Goal: Task Accomplishment & Management: Complete application form

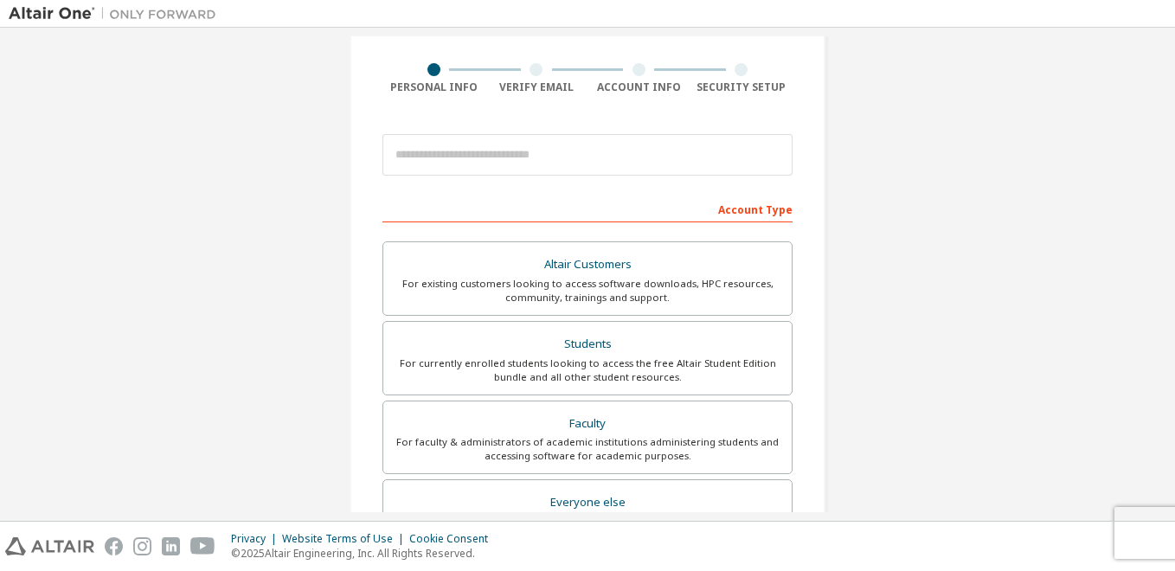
scroll to position [87, 0]
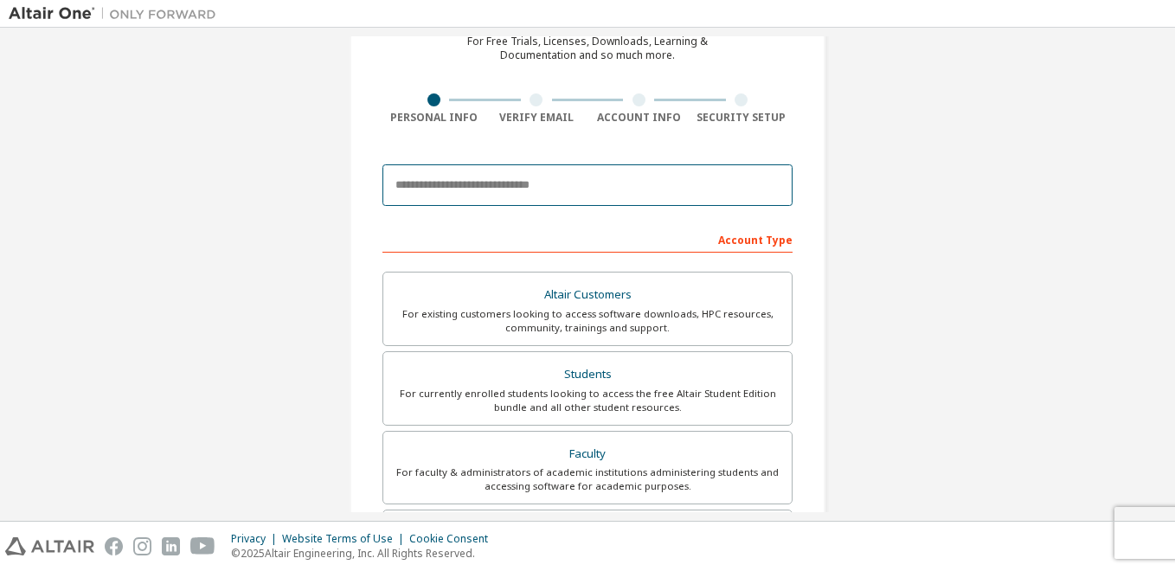
click at [426, 184] on input "email" at bounding box center [587, 185] width 410 height 42
click at [745, 186] on input "**********" at bounding box center [587, 185] width 410 height 42
type input "**********"
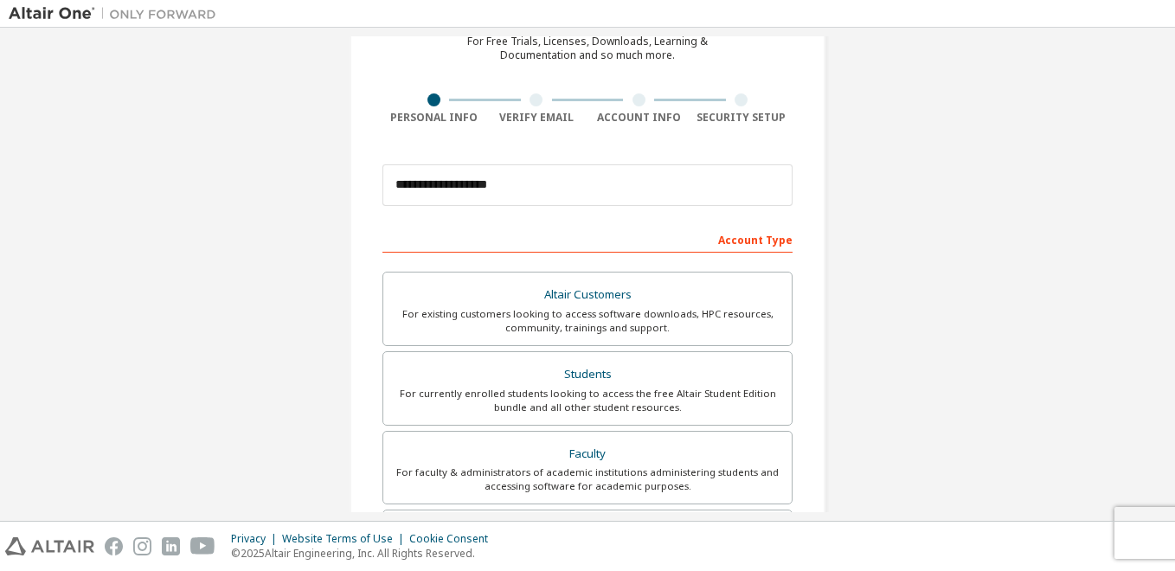
click at [947, 244] on div "**********" at bounding box center [588, 408] width 1158 height 916
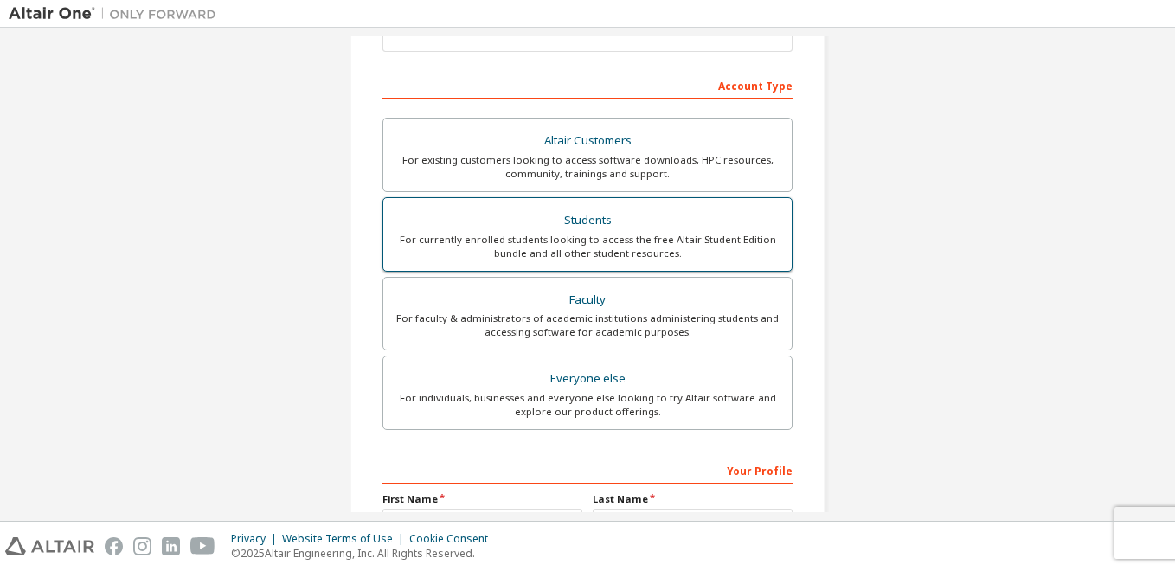
scroll to position [260, 0]
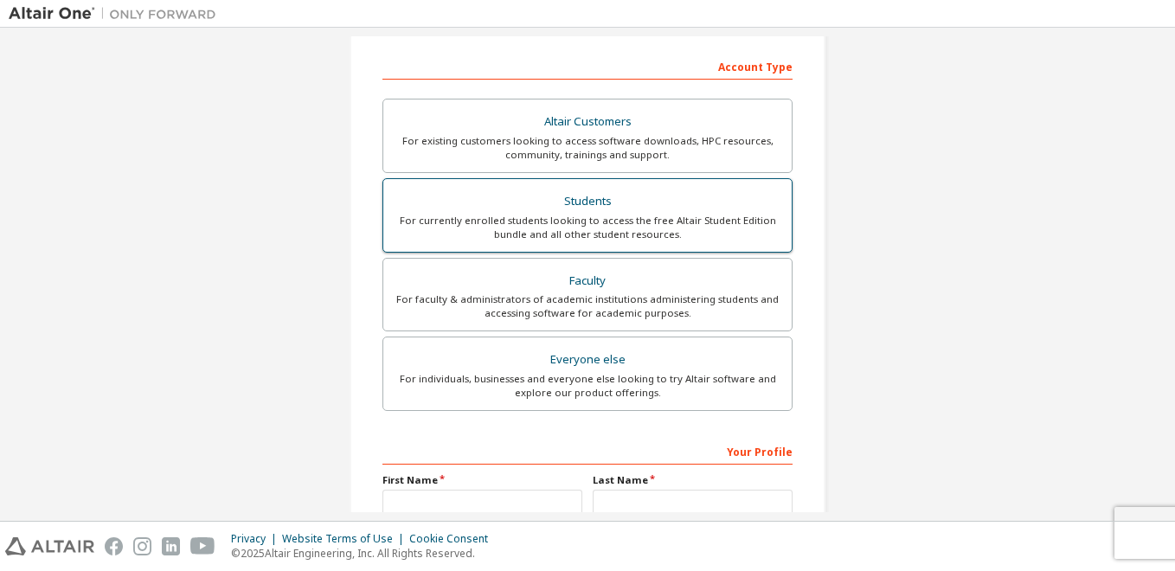
click at [691, 220] on div "For currently enrolled students looking to access the free Altair Student Editi…" at bounding box center [588, 228] width 388 height 28
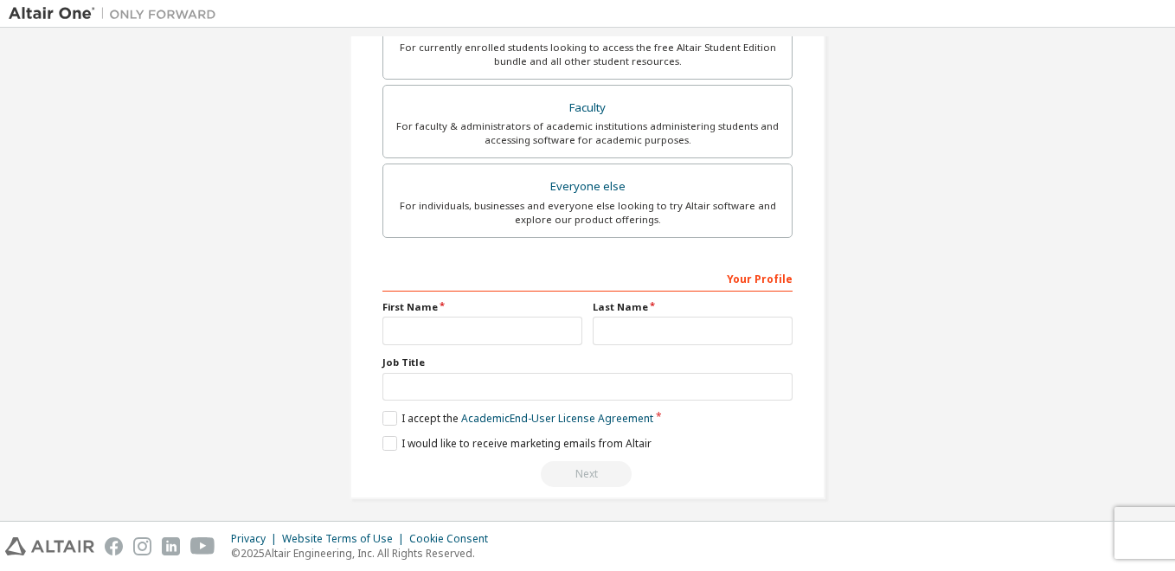
scroll to position [440, 0]
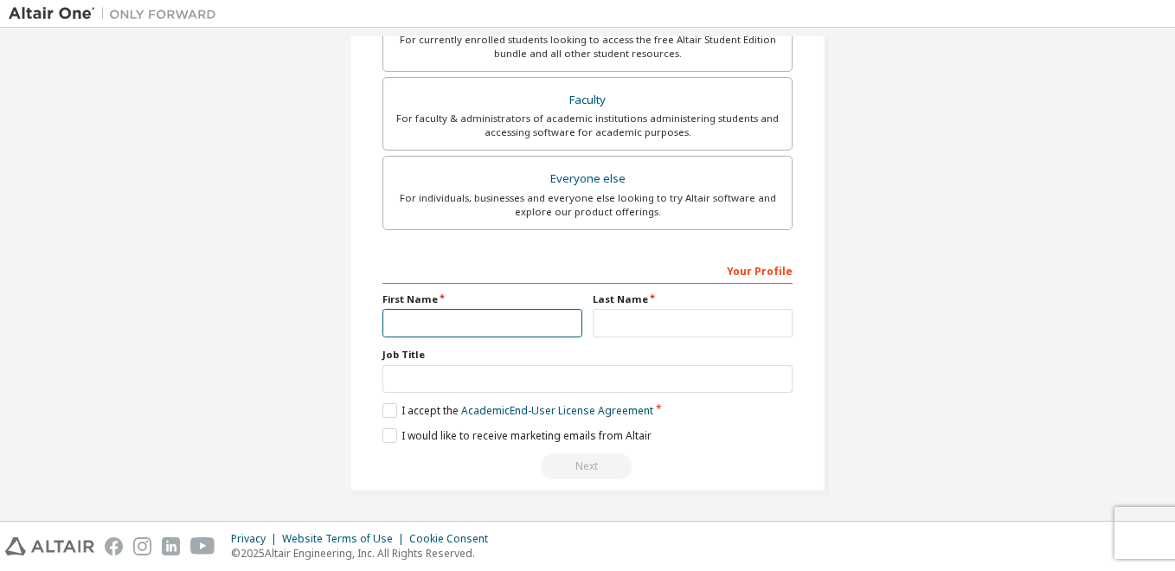
click at [465, 326] on input "text" at bounding box center [482, 323] width 200 height 29
type input "*"
click at [531, 323] on input "text" at bounding box center [482, 323] width 200 height 29
type input "**"
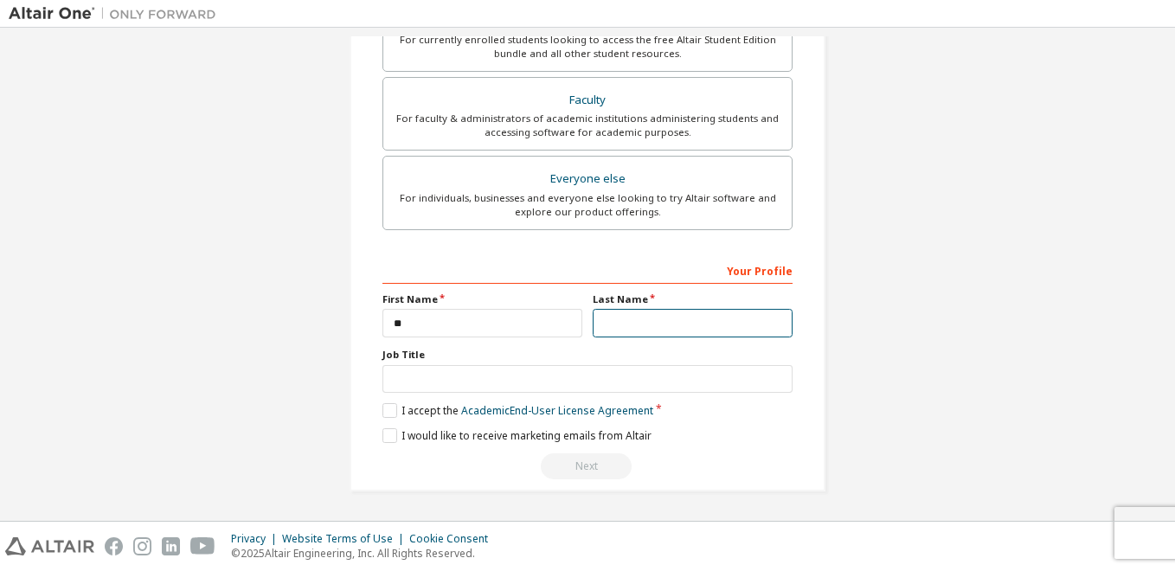
click at [623, 329] on input "text" at bounding box center [693, 323] width 200 height 29
type input "*"
click at [626, 324] on input "*********" at bounding box center [693, 323] width 200 height 29
type input "*********"
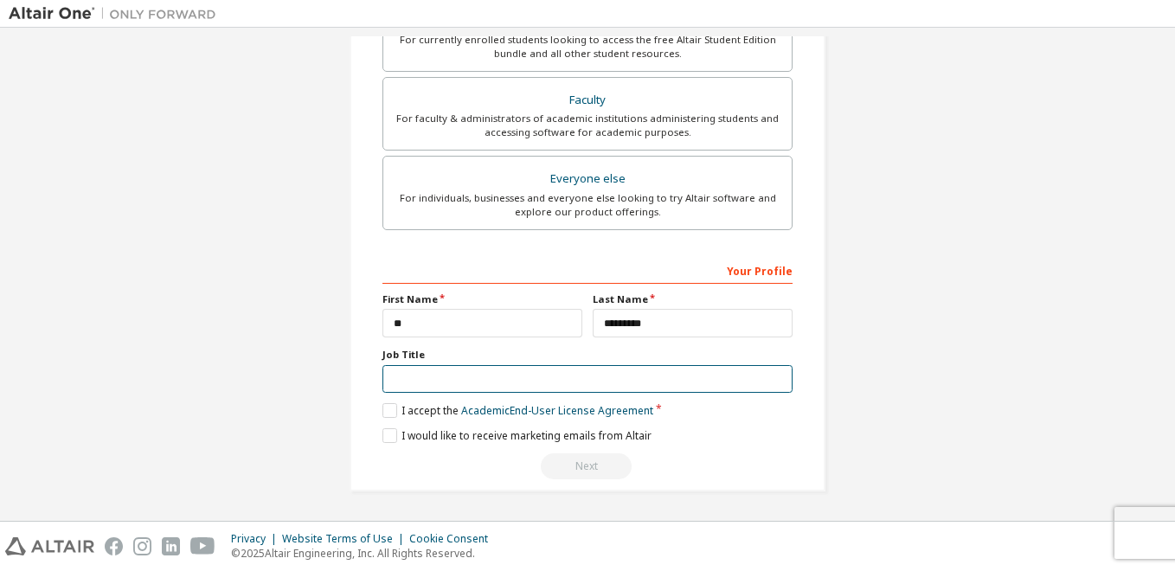
click at [549, 383] on input "text" at bounding box center [587, 379] width 410 height 29
type input "********"
click at [465, 382] on input "text" at bounding box center [587, 379] width 410 height 29
type input "********"
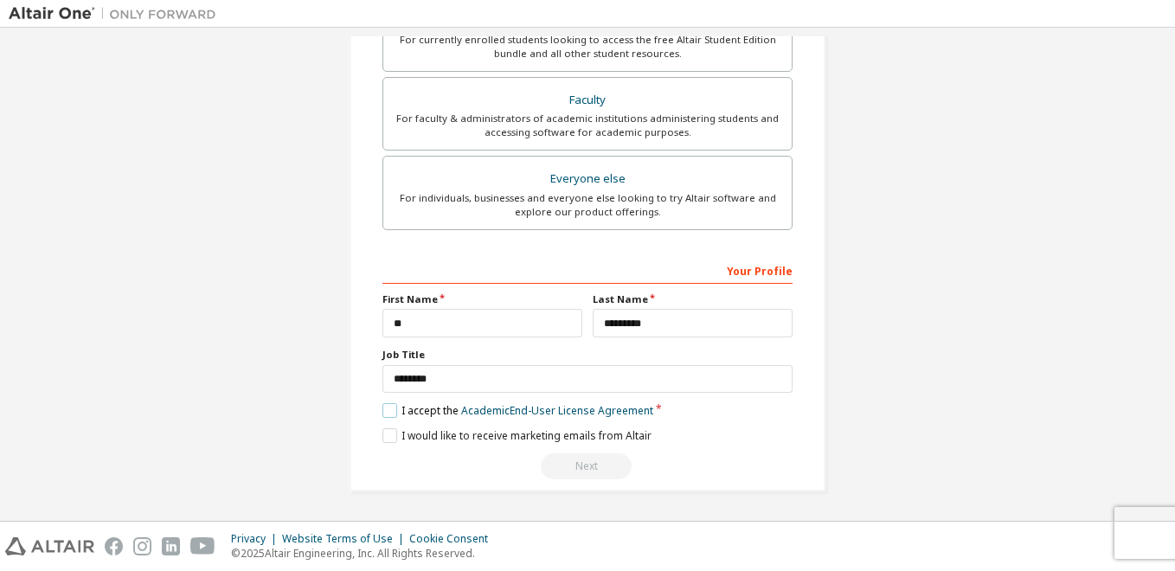
click at [382, 412] on label "I accept the Academic End-User License Agreement" at bounding box center [517, 410] width 271 height 15
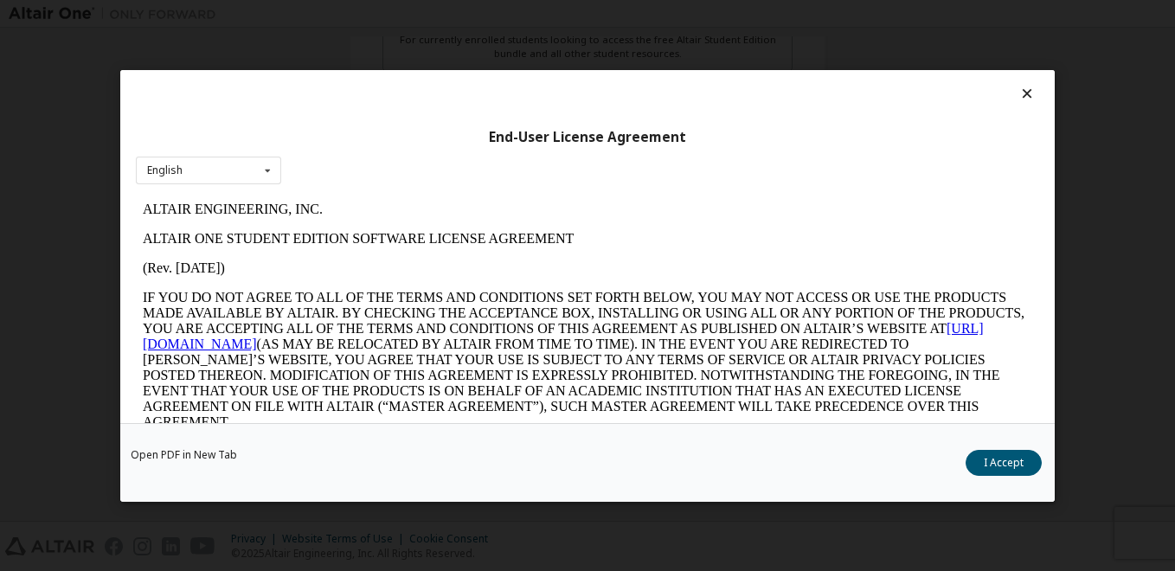
scroll to position [0, 0]
click at [247, 165] on div "English English" at bounding box center [208, 170] width 145 height 29
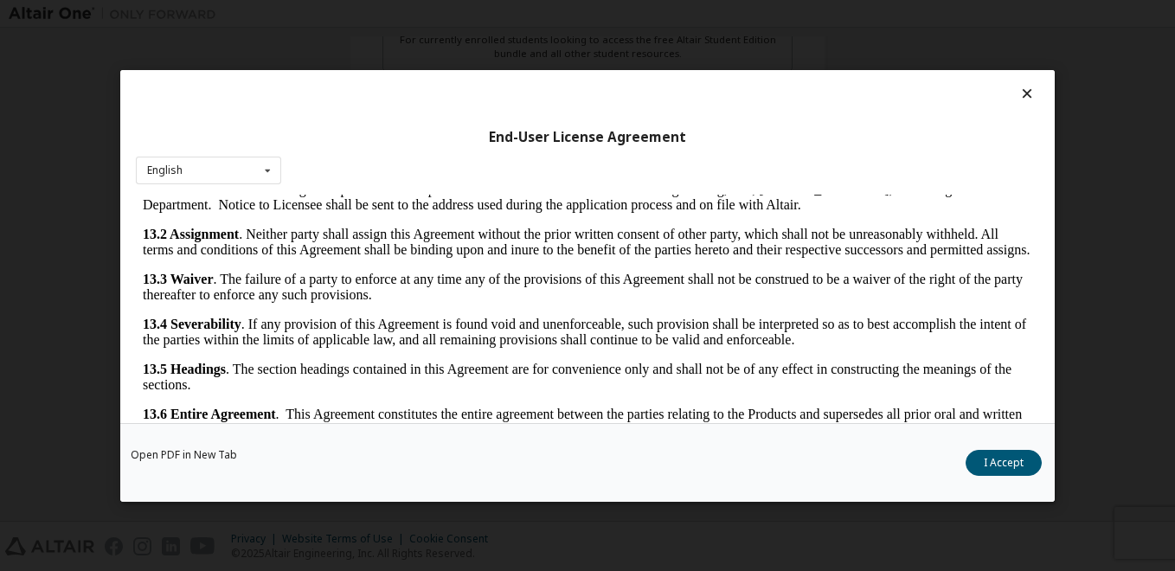
scroll to position [2863, 0]
click at [1007, 464] on button "I Accept" at bounding box center [1004, 463] width 76 height 26
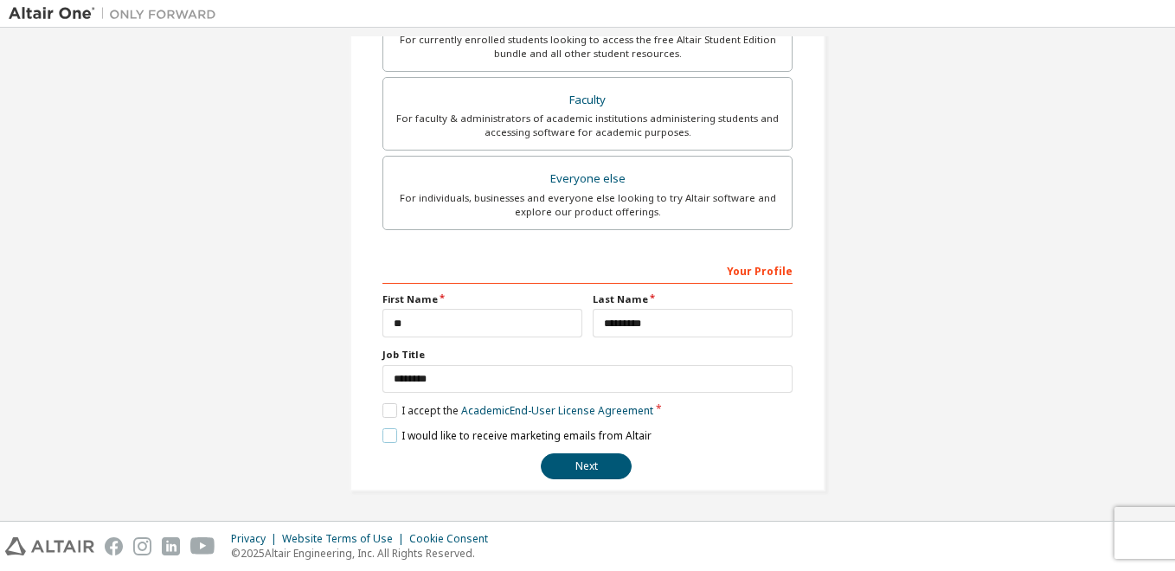
click at [382, 438] on label "I would like to receive marketing emails from Altair" at bounding box center [516, 435] width 269 height 15
click at [587, 468] on button "Next" at bounding box center [586, 466] width 91 height 26
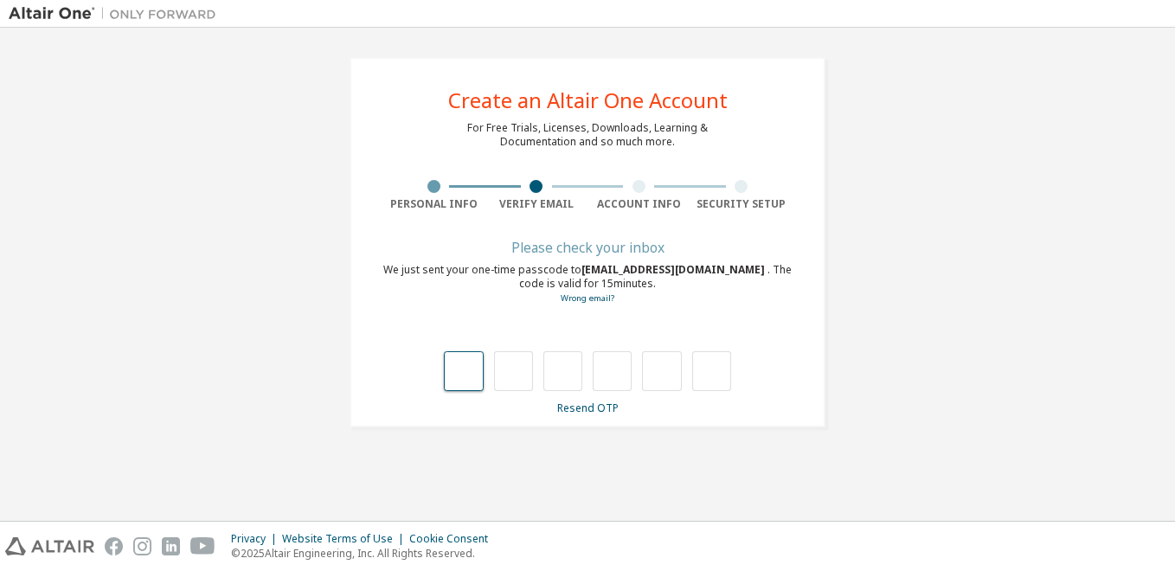
scroll to position [0, 0]
type input "*"
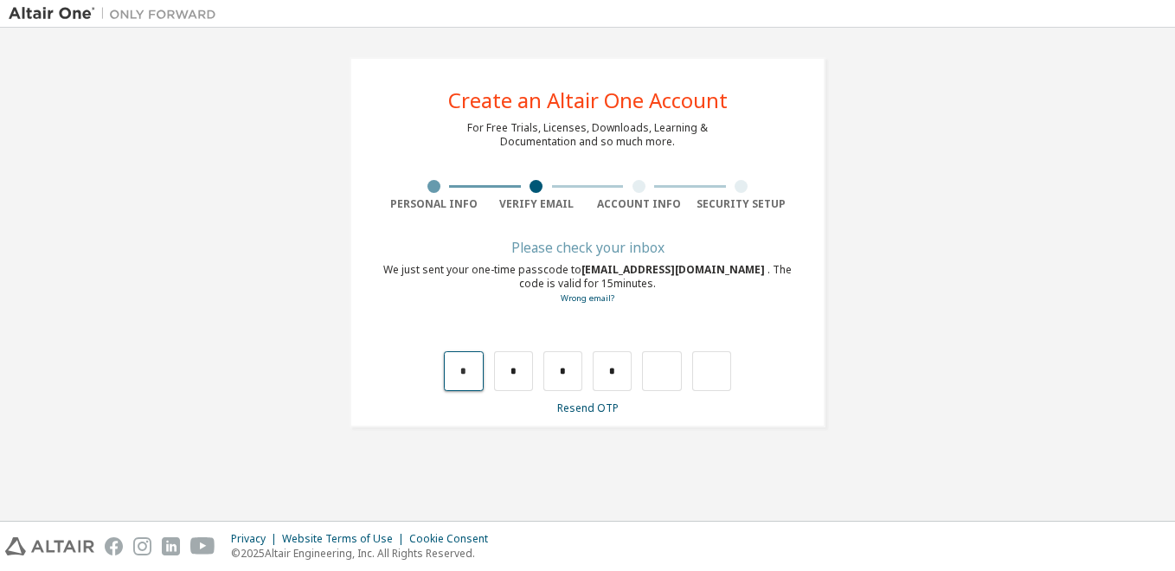
click at [469, 383] on input "*" at bounding box center [463, 371] width 39 height 40
click at [530, 386] on input "*" at bounding box center [513, 371] width 39 height 40
click at [566, 391] on div "Please check your inbox We just sent your one-time passcode to [EMAIL_ADDRESS][…" at bounding box center [587, 328] width 410 height 173
click at [567, 388] on input "*" at bounding box center [562, 371] width 39 height 40
click at [632, 361] on input "*" at bounding box center [612, 371] width 39 height 40
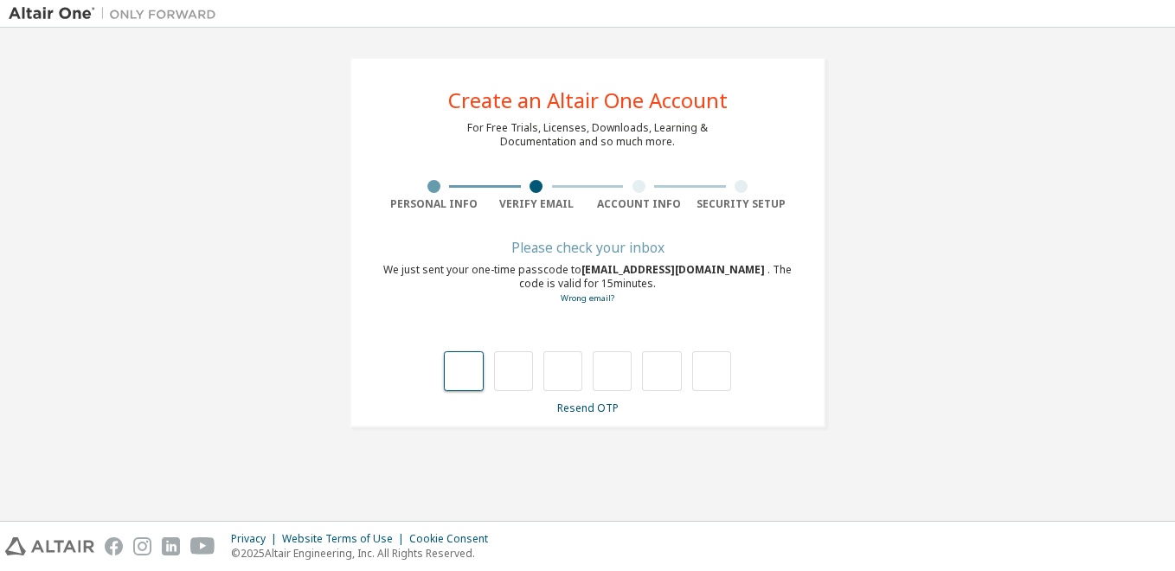
click at [464, 375] on input "text" at bounding box center [463, 371] width 39 height 40
type input "*"
click at [515, 384] on input "*" at bounding box center [513, 371] width 39 height 40
click at [515, 384] on input "text" at bounding box center [513, 371] width 39 height 40
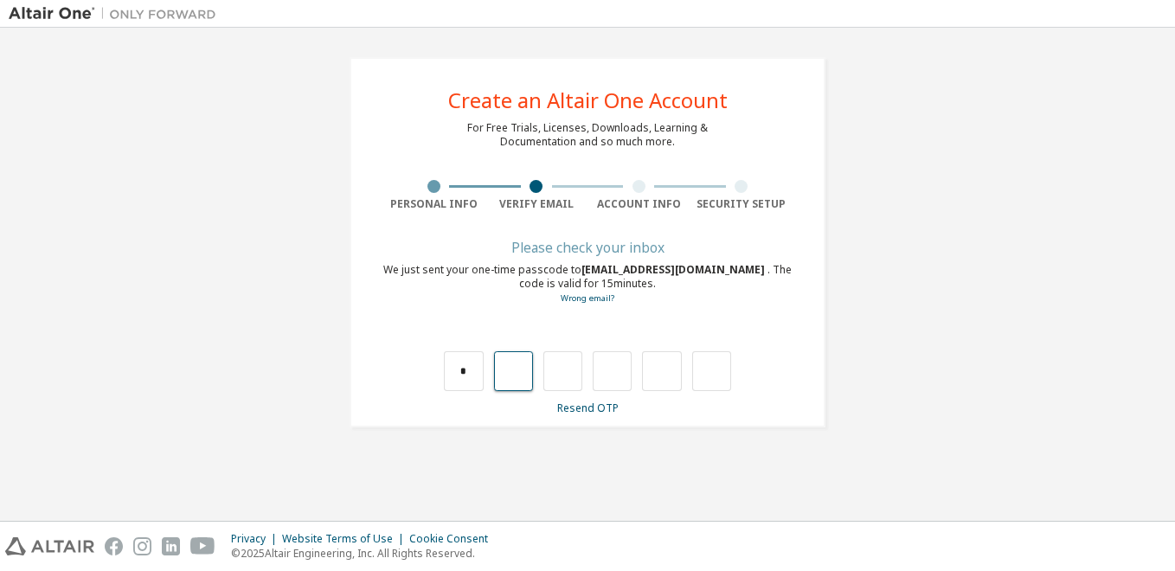
type input "*"
click at [669, 375] on input "*" at bounding box center [661, 371] width 39 height 40
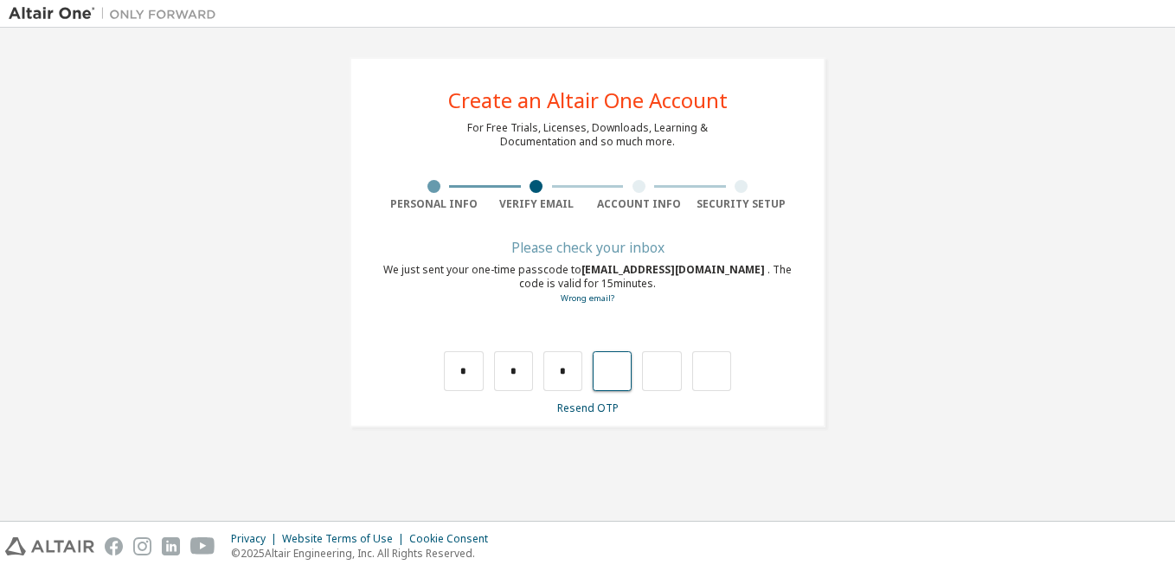
click at [600, 373] on input "text" at bounding box center [612, 371] width 39 height 40
type input "*"
click at [678, 364] on input "*" at bounding box center [661, 371] width 39 height 40
click at [674, 367] on input "text" at bounding box center [661, 371] width 39 height 40
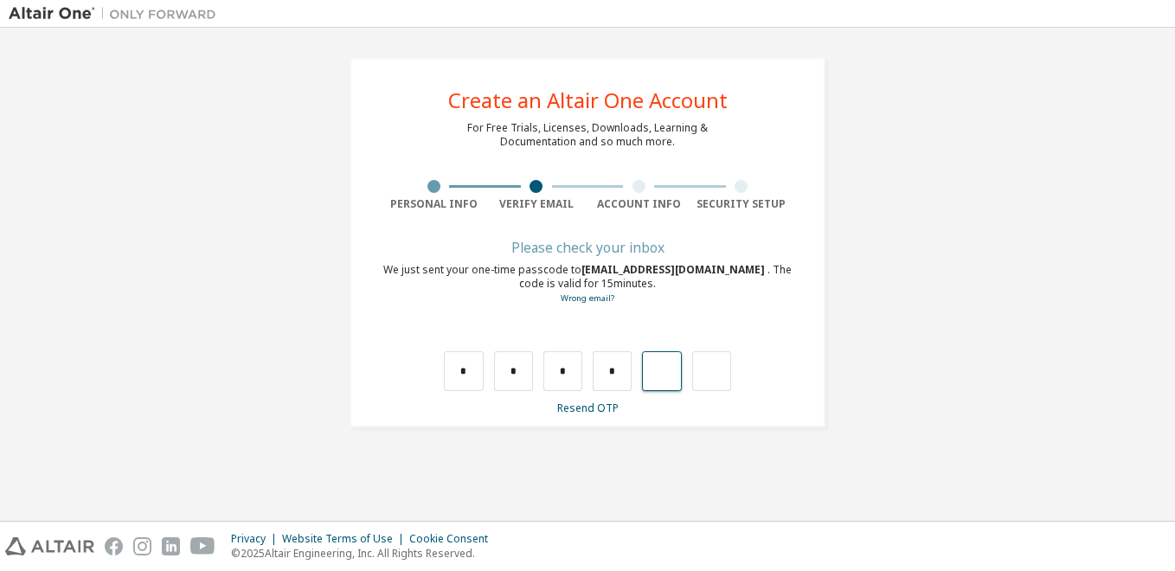
type input "*"
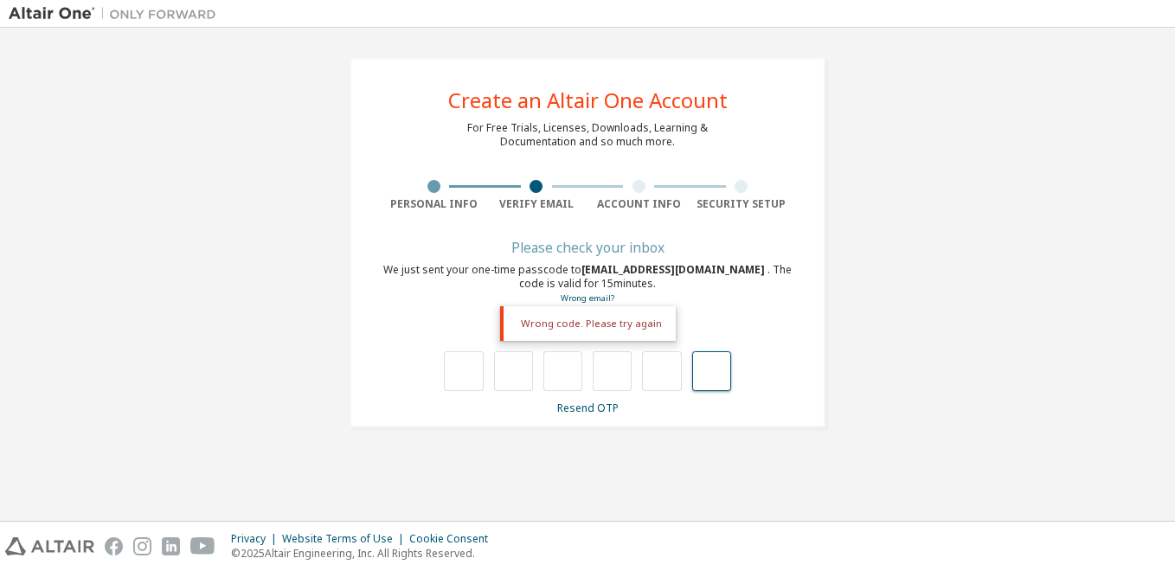
click at [712, 373] on input "text" at bounding box center [711, 371] width 39 height 40
type input "**"
click at [459, 375] on input "text" at bounding box center [463, 371] width 39 height 40
type input "*"
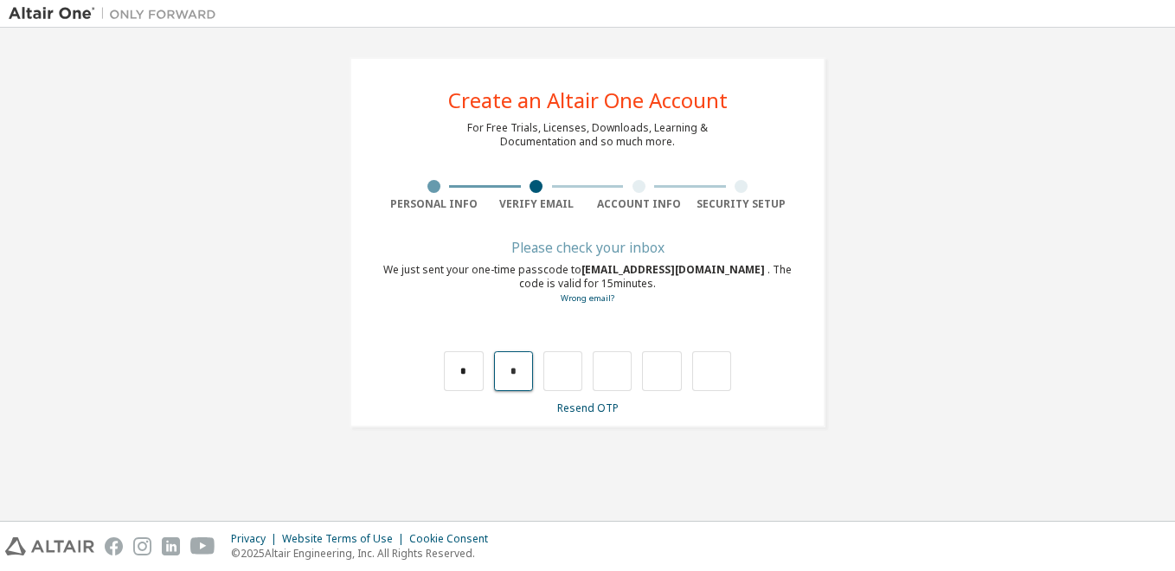
click at [523, 363] on input "*" at bounding box center [513, 371] width 39 height 40
type input "*"
click at [526, 370] on input "*" at bounding box center [513, 371] width 39 height 40
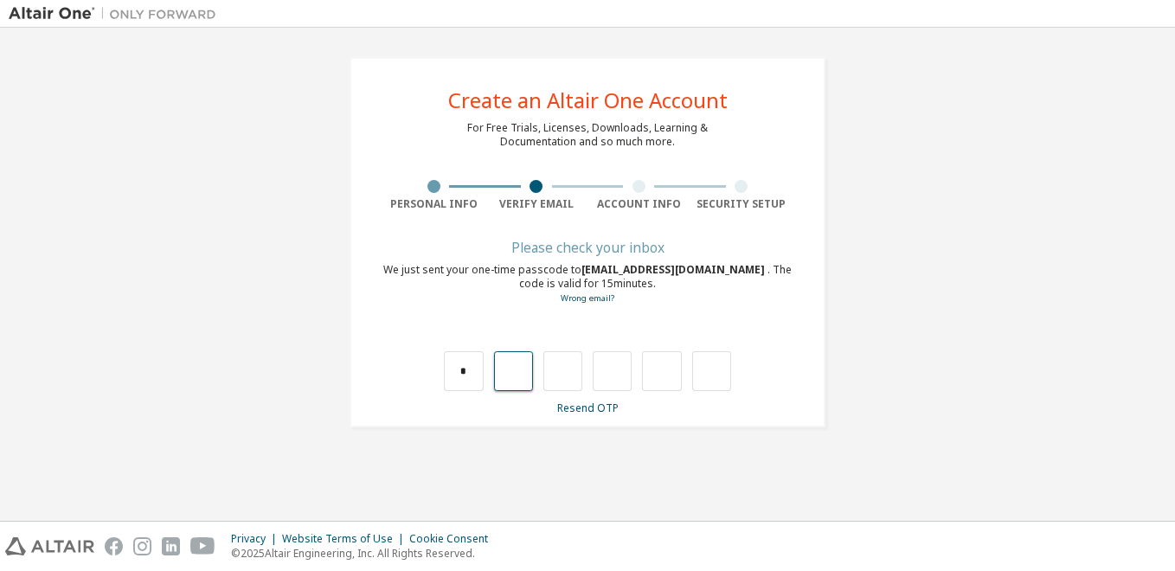
click at [510, 375] on input "text" at bounding box center [513, 371] width 39 height 40
type input "*"
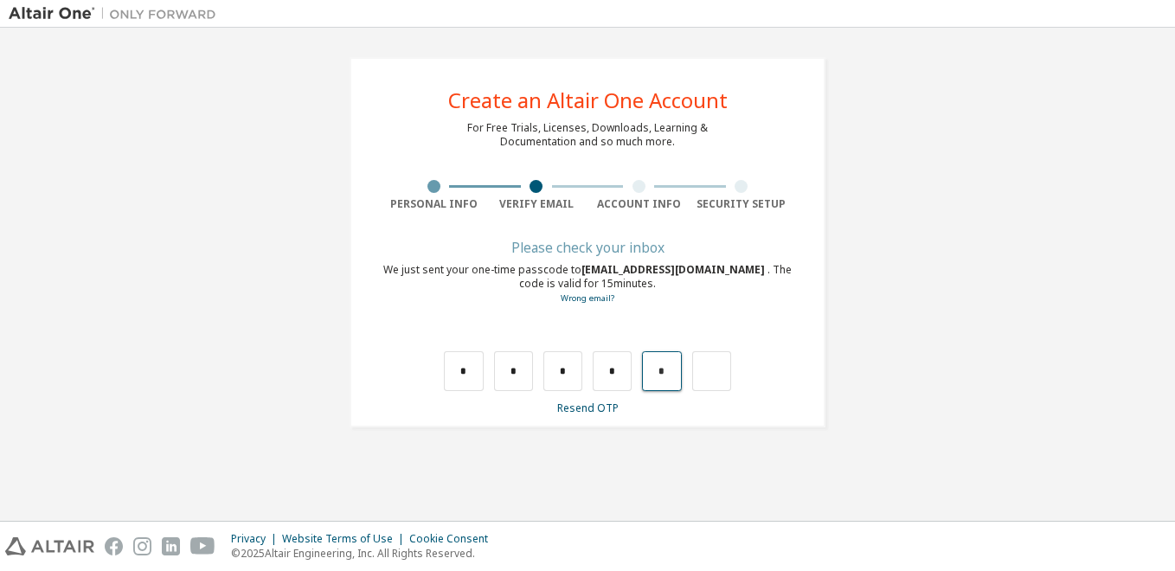
click at [672, 386] on input "*" at bounding box center [661, 371] width 39 height 40
type input "*"
click at [678, 388] on input "*" at bounding box center [661, 371] width 39 height 40
click at [708, 369] on input "text" at bounding box center [711, 371] width 39 height 40
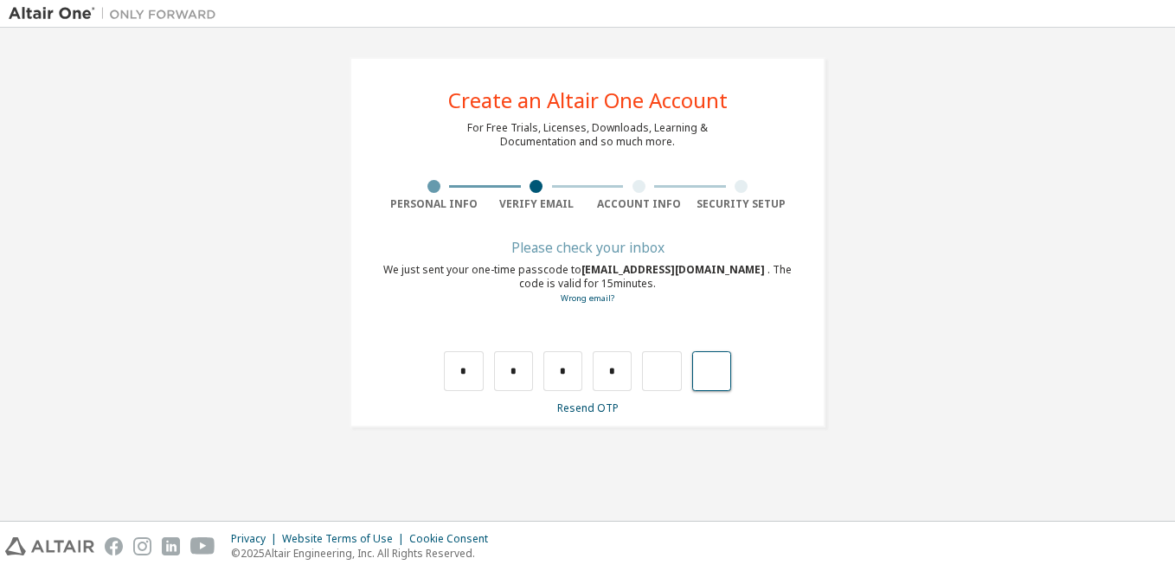
type input "*"
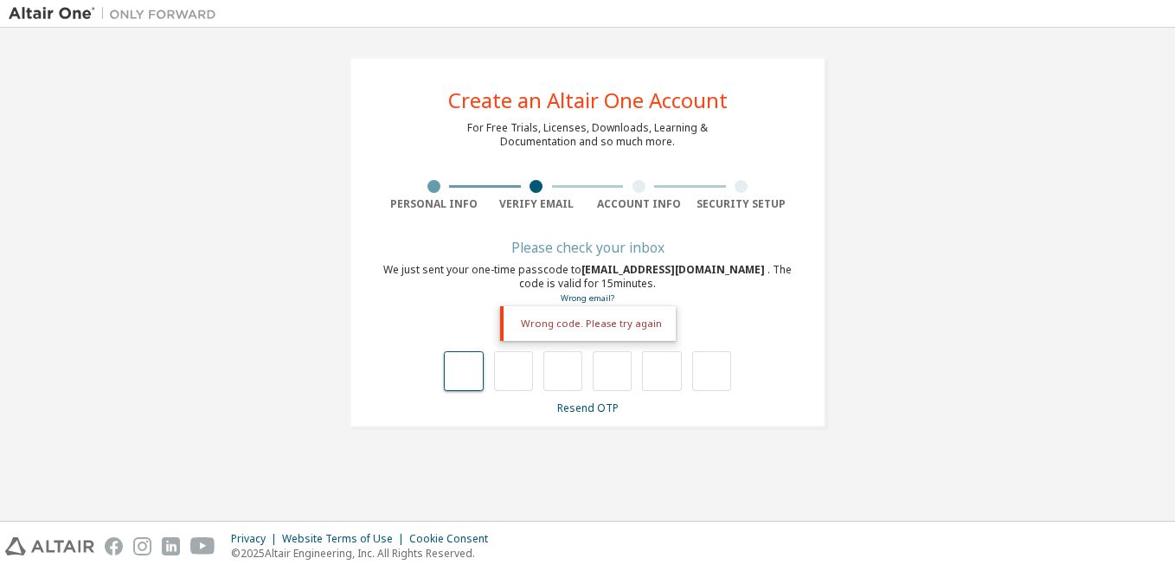
click at [471, 368] on input "text" at bounding box center [463, 371] width 39 height 40
drag, startPoint x: 472, startPoint y: 367, endPoint x: 874, endPoint y: 227, distance: 425.2
click at [874, 227] on div "**********" at bounding box center [588, 242] width 1158 height 412
click at [459, 357] on input "text" at bounding box center [463, 371] width 39 height 40
type input "*"
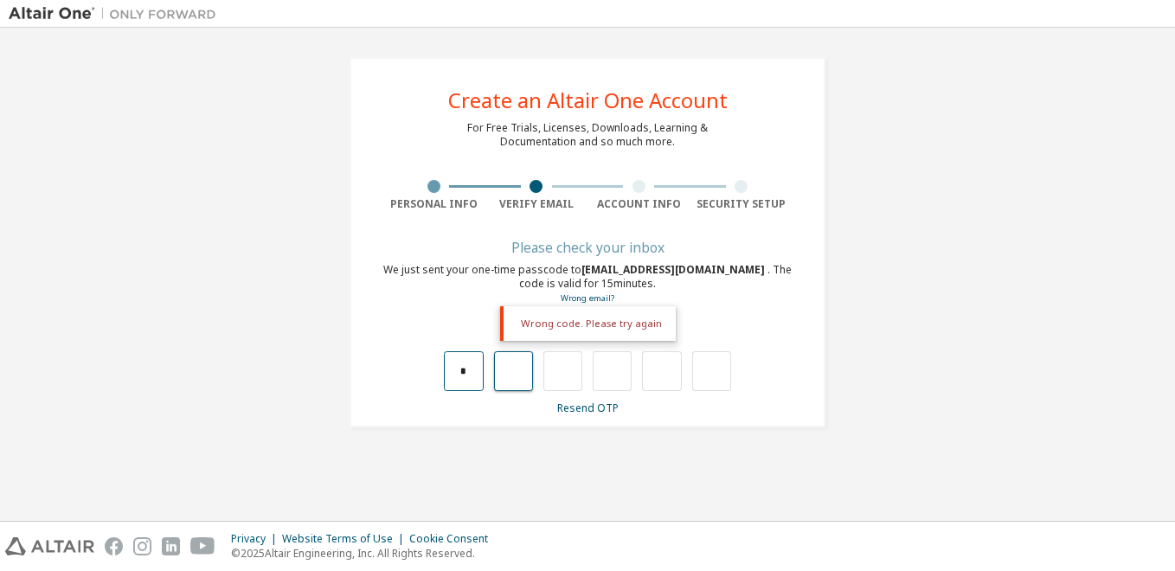
type input "*"
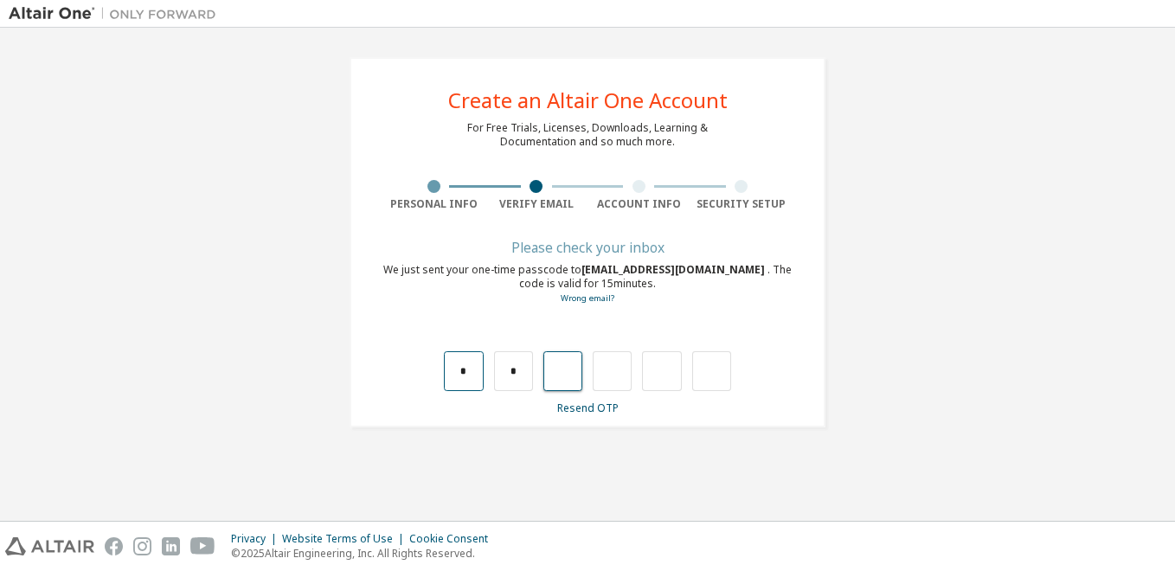
type input "*"
click at [459, 357] on input "text" at bounding box center [463, 371] width 39 height 40
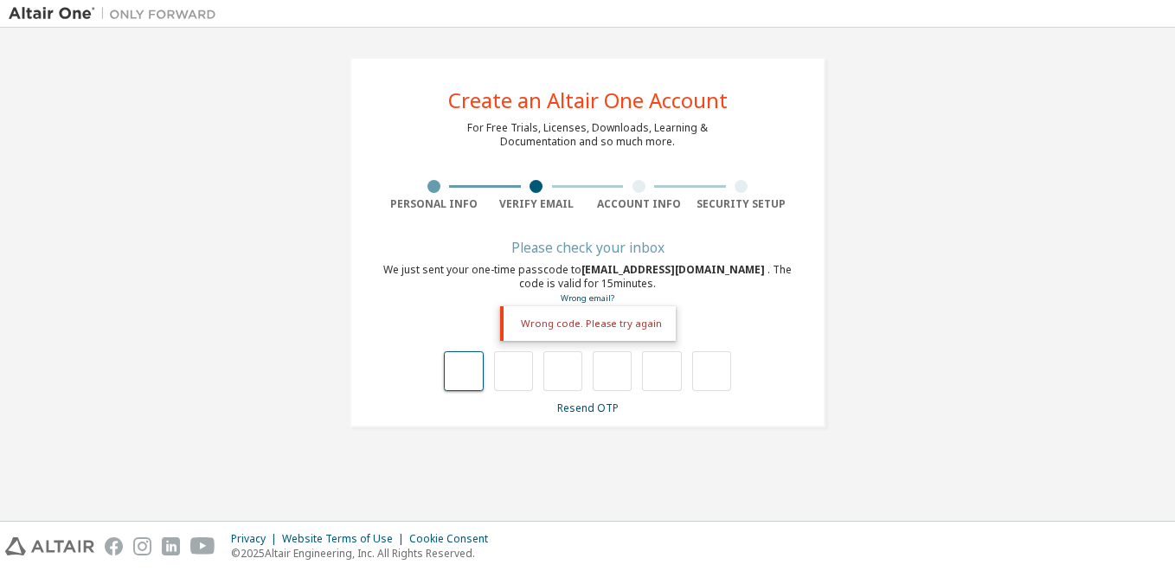
type input "*"
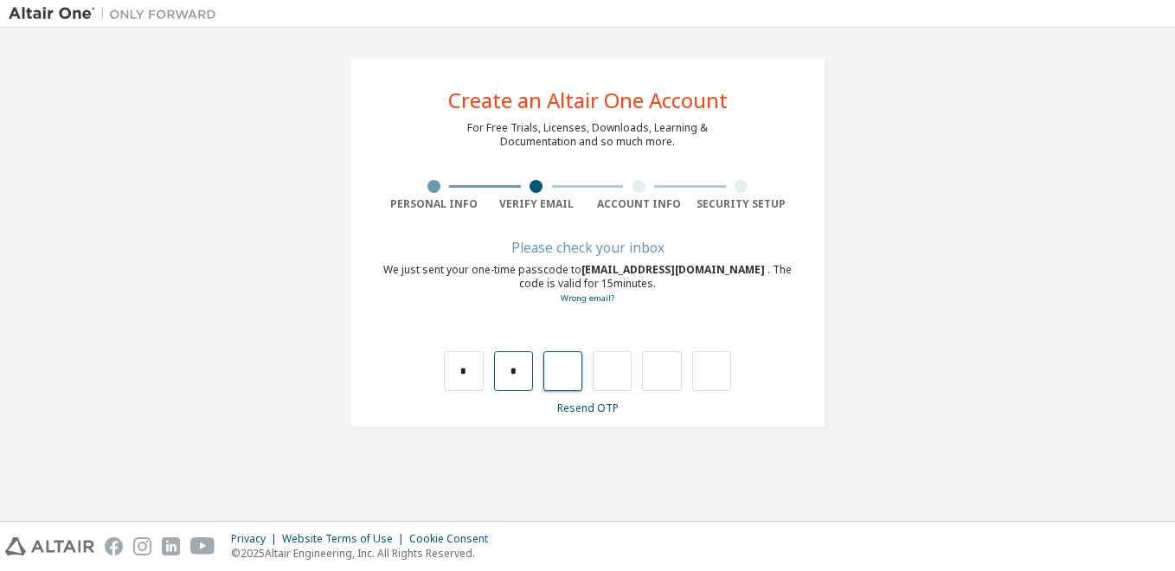
type input "*"
click at [629, 380] on input "*" at bounding box center [612, 371] width 39 height 40
click at [581, 410] on link "Resend OTP" at bounding box center [587, 408] width 61 height 15
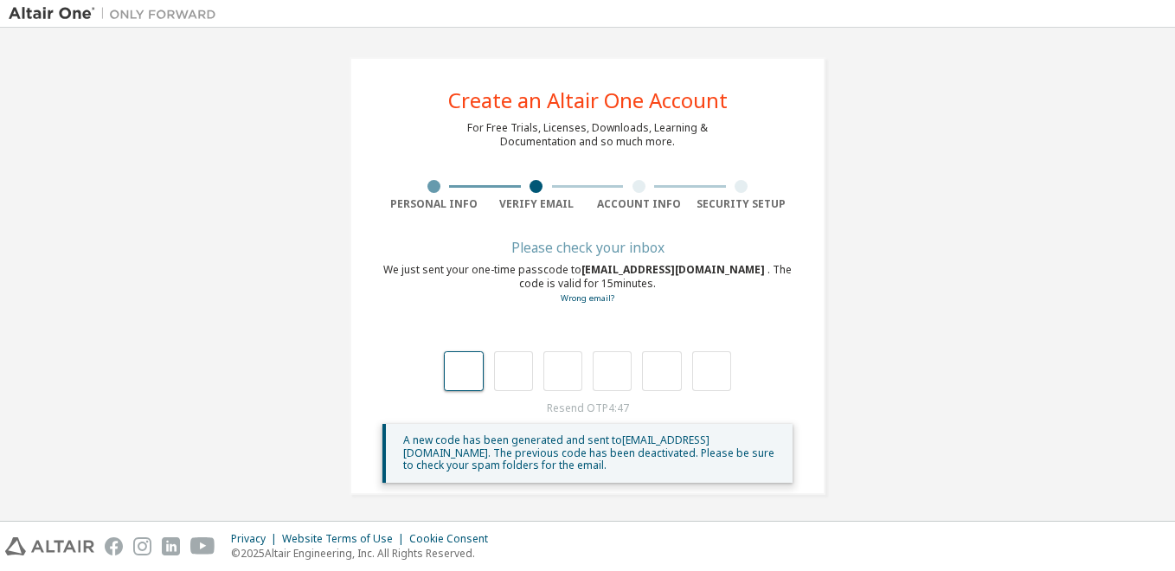
click at [467, 390] on input "text" at bounding box center [463, 371] width 39 height 40
type input "*"
click at [514, 363] on input "*" at bounding box center [513, 371] width 39 height 40
click at [508, 366] on input "text" at bounding box center [513, 371] width 39 height 40
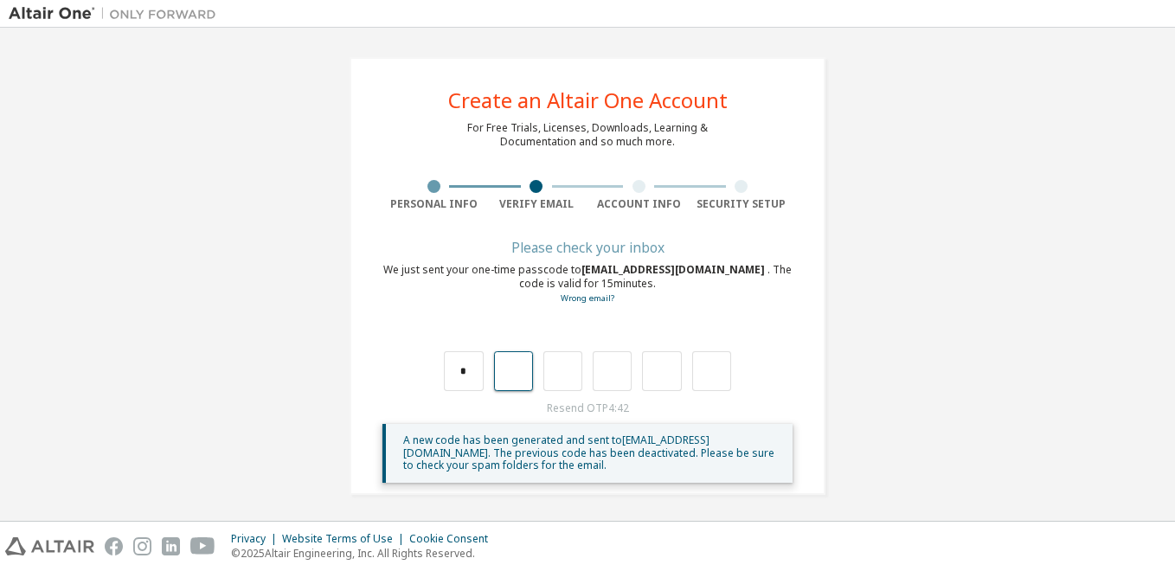
type input "*"
click at [561, 382] on input "*" at bounding box center [562, 371] width 39 height 40
click at [554, 384] on input "text" at bounding box center [562, 371] width 39 height 40
type input "*"
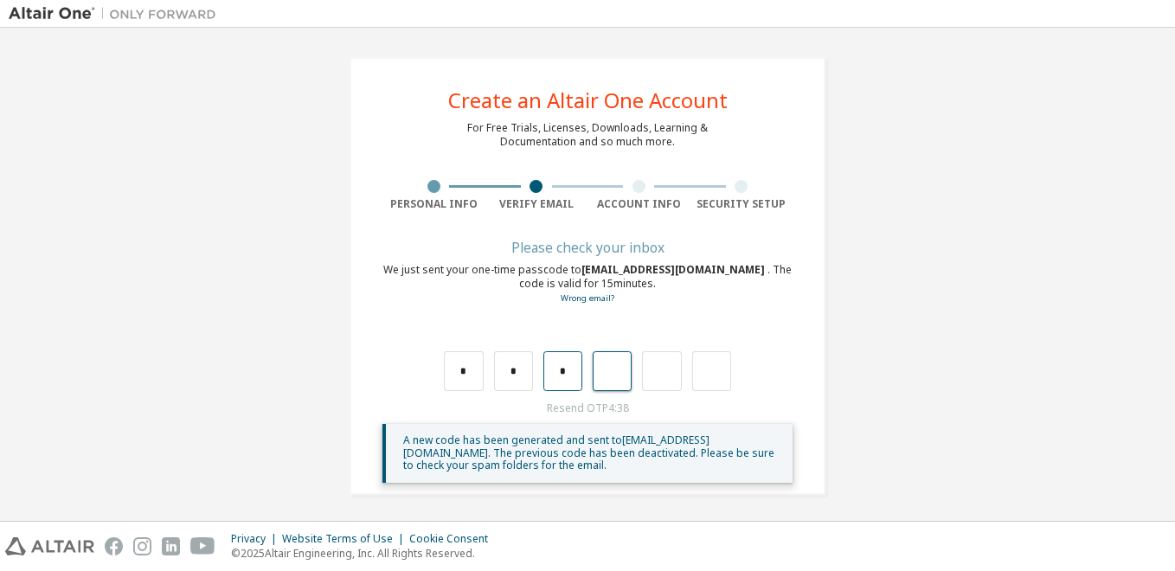
type input "*"
click at [624, 371] on input "*" at bounding box center [612, 371] width 39 height 40
type input "*"
click at [615, 368] on input "*" at bounding box center [612, 371] width 39 height 40
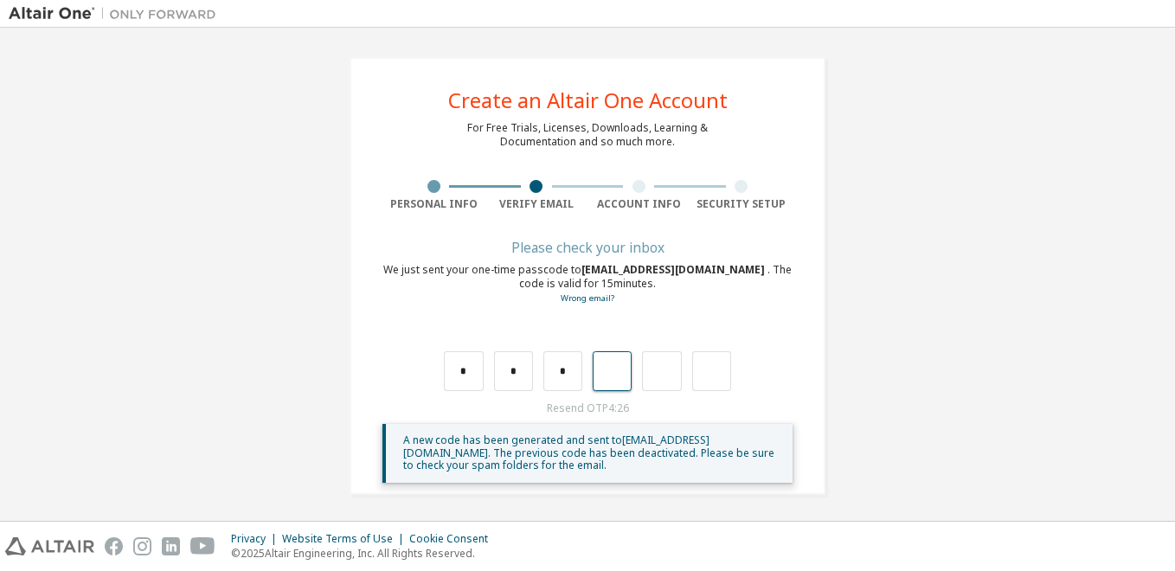
click at [623, 375] on input "text" at bounding box center [612, 371] width 39 height 40
type input "*"
click at [658, 375] on input "*" at bounding box center [661, 371] width 39 height 40
click at [633, 363] on div "* * * *" at bounding box center [587, 371] width 287 height 40
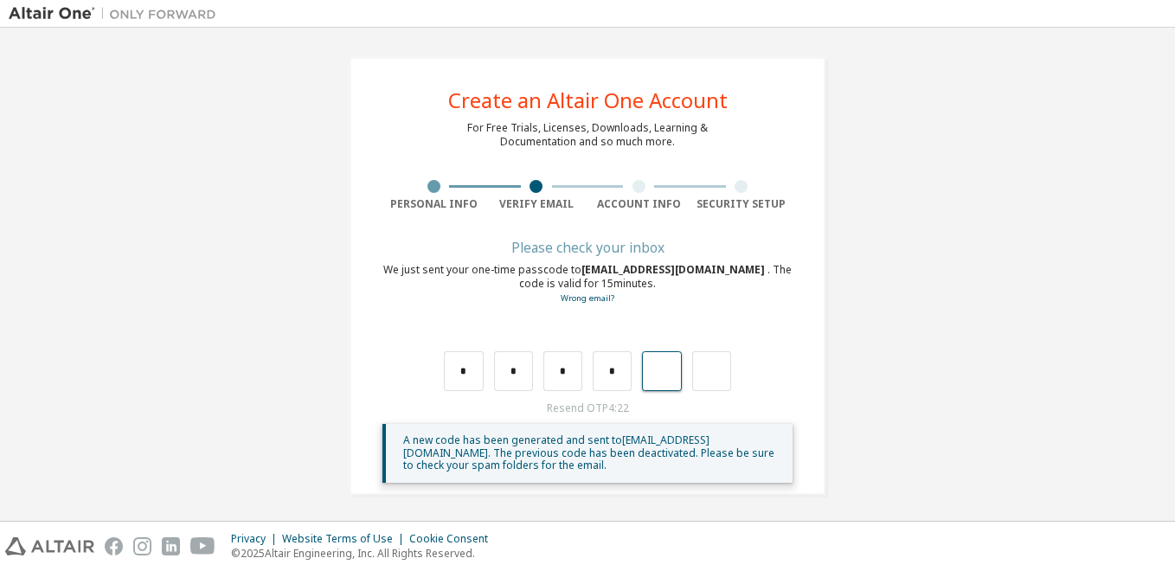
click at [650, 369] on input "text" at bounding box center [661, 371] width 39 height 40
type input "*"
